Goal: Information Seeking & Learning: Learn about a topic

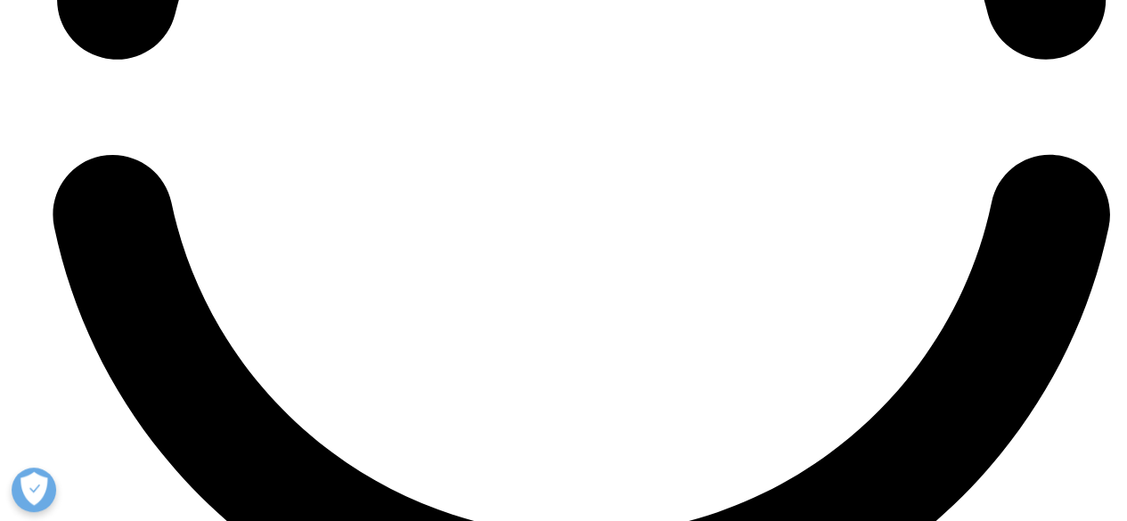
scroll to position [7643, 0]
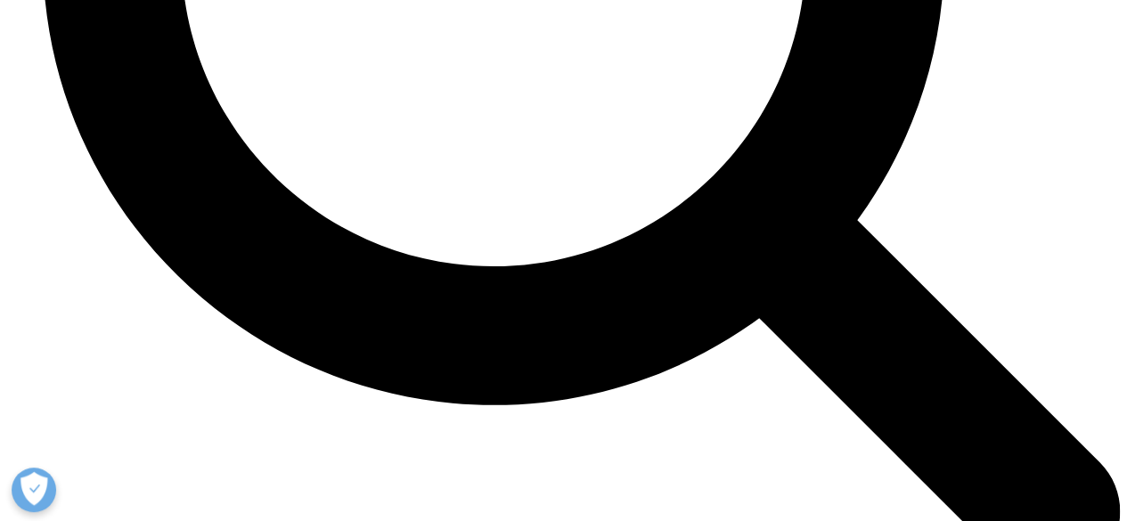
scroll to position [6538, 0]
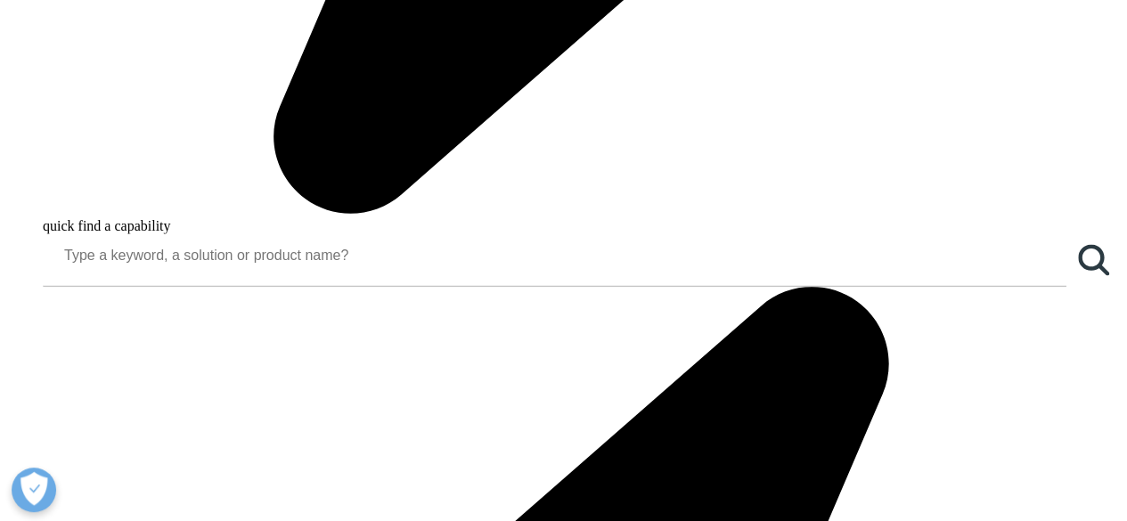
scroll to position [1733, 0]
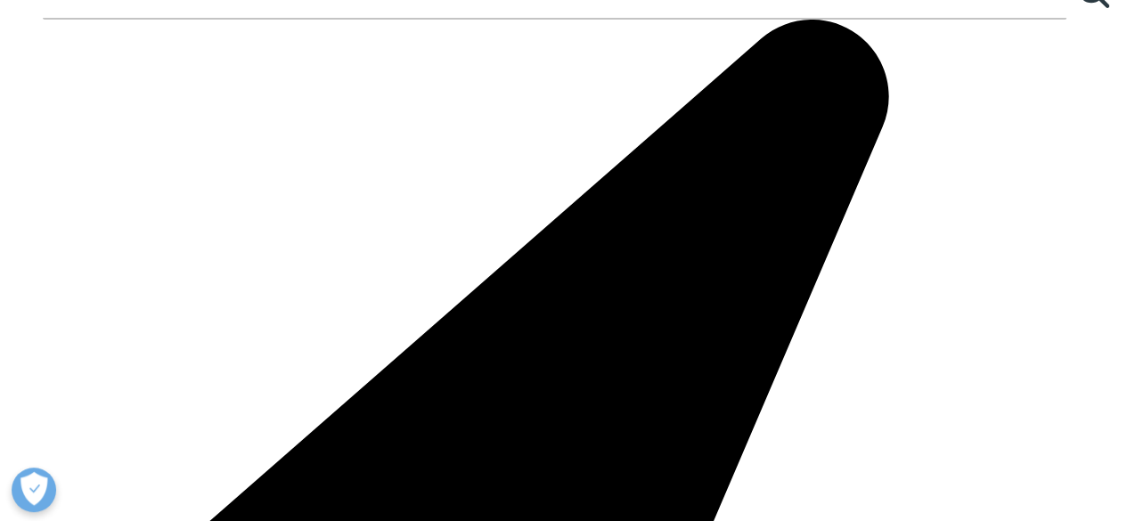
drag, startPoint x: 571, startPoint y: 174, endPoint x: 0, endPoint y: 172, distance: 570.8
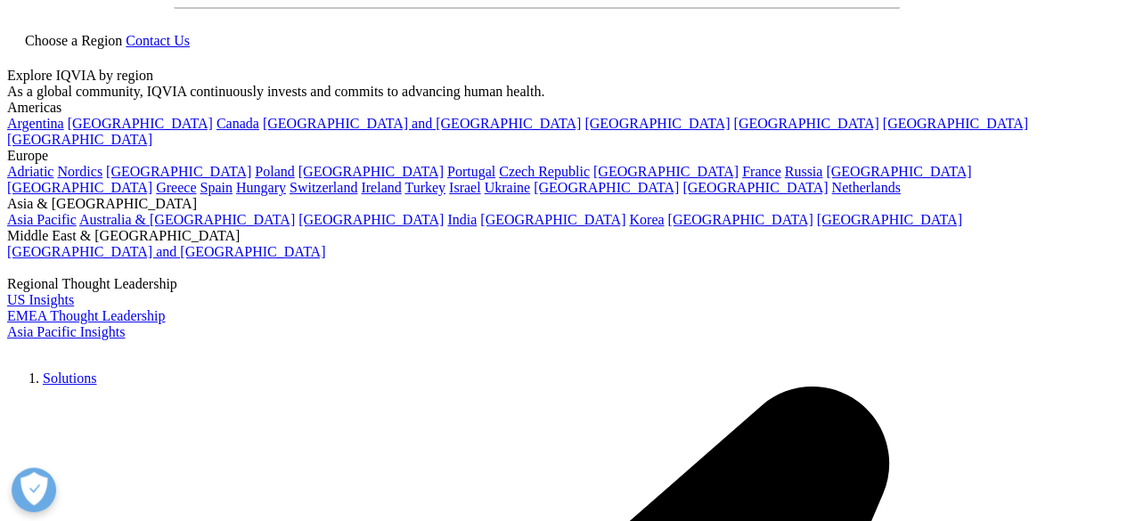
scroll to position [0, 0]
